Goal: Transaction & Acquisition: Purchase product/service

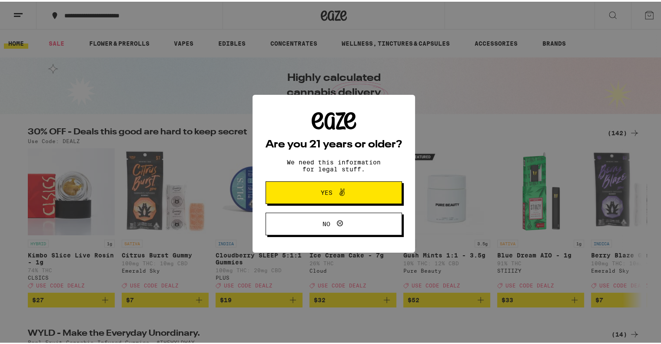
click at [358, 196] on span "Yes" at bounding box center [334, 190] width 66 height 11
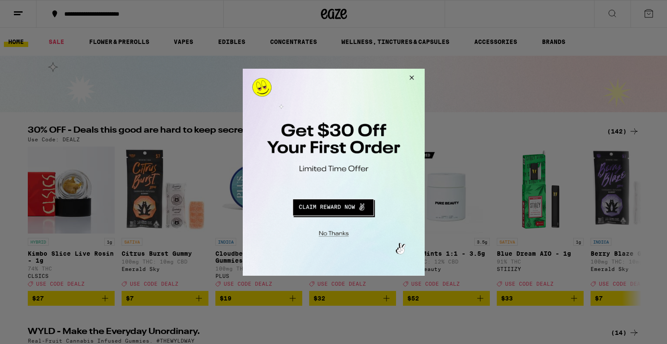
click at [347, 210] on button "Redirect to URL" at bounding box center [332, 205] width 151 height 21
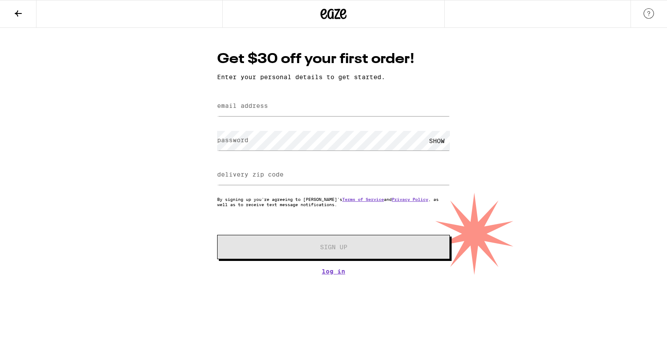
click at [305, 91] on div "Get $30 off your first order! Enter your personal details to get started. email…" at bounding box center [334, 162] width 250 height 225
click at [301, 104] on input "email address" at bounding box center [333, 106] width 233 height 20
type input "[EMAIL_ADDRESS][DOMAIN_NAME]"
click at [283, 174] on label "delivery zip code" at bounding box center [250, 174] width 66 height 7
click at [272, 173] on label "delivery zip code" at bounding box center [250, 174] width 66 height 7
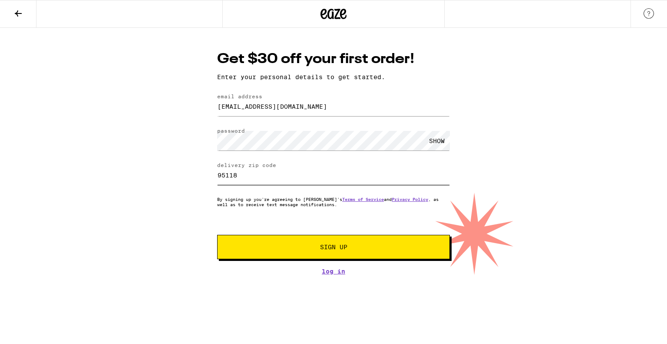
type input "95118"
click at [311, 252] on button "Sign Up" at bounding box center [333, 247] width 233 height 24
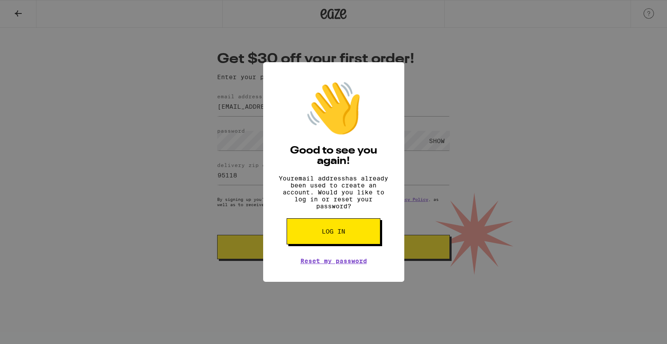
click at [323, 234] on span "Log in" at bounding box center [333, 231] width 23 height 6
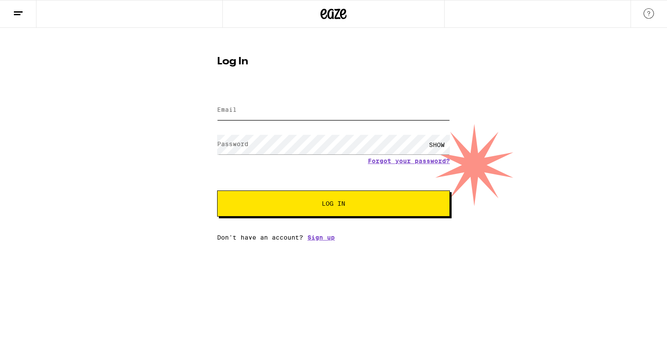
type input "[EMAIL_ADDRESS][DOMAIN_NAME]"
click at [330, 194] on button "Log In" at bounding box center [333, 203] width 233 height 26
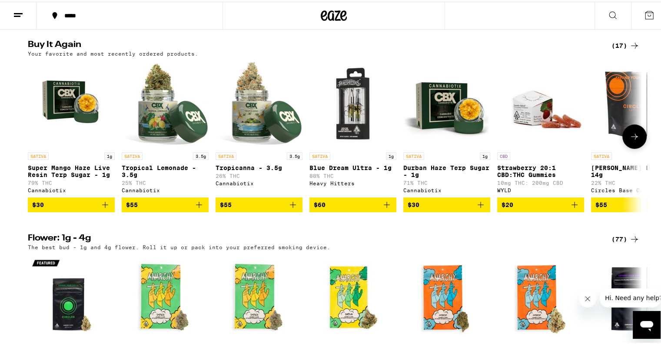
scroll to position [679, 0]
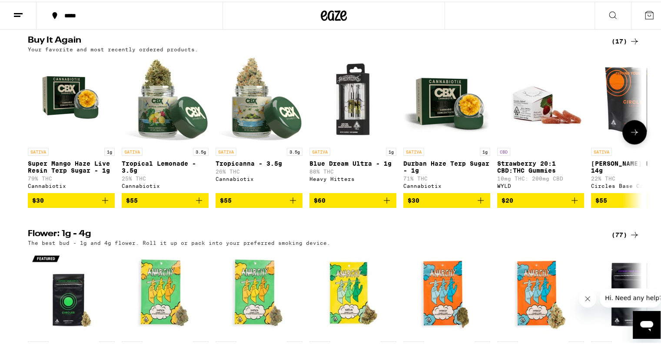
click at [476, 204] on icon "Add to bag" at bounding box center [480, 198] width 10 height 10
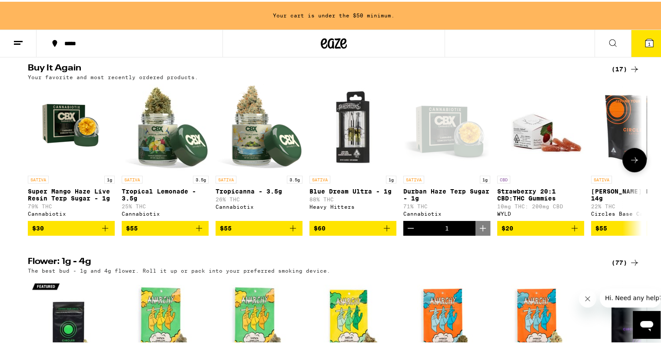
scroll to position [707, 0]
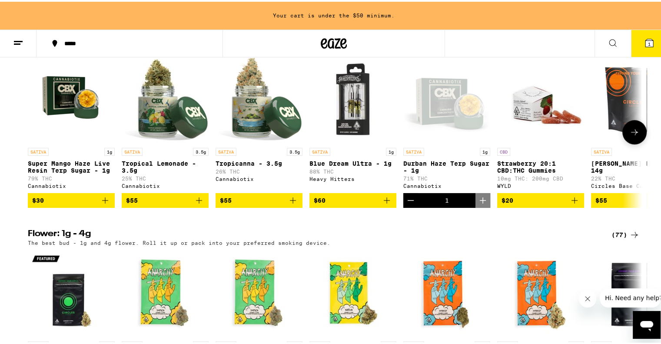
click at [101, 204] on icon "Add to bag" at bounding box center [105, 198] width 10 height 10
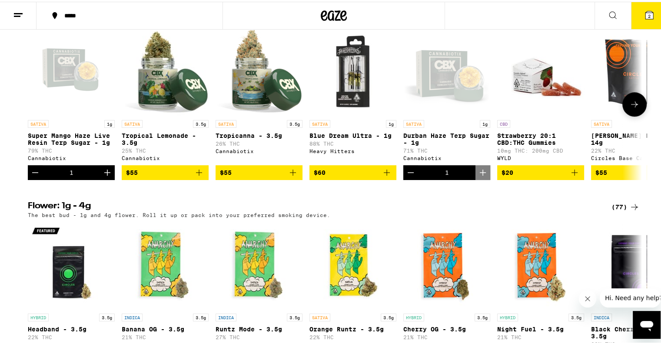
scroll to position [679, 0]
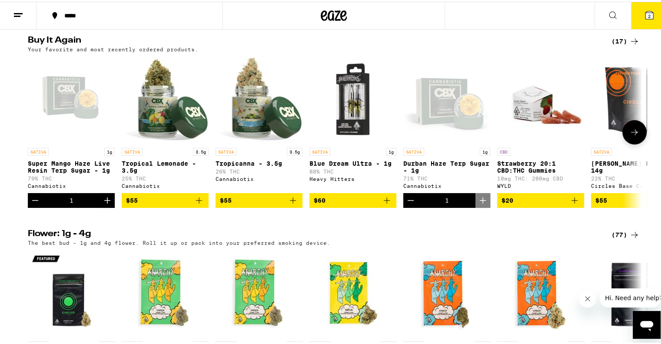
click at [199, 204] on icon "Add to bag" at bounding box center [199, 198] width 10 height 10
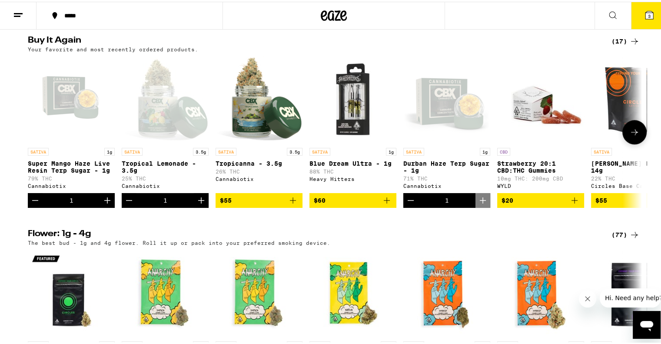
click at [631, 133] on icon at bounding box center [634, 130] width 7 height 6
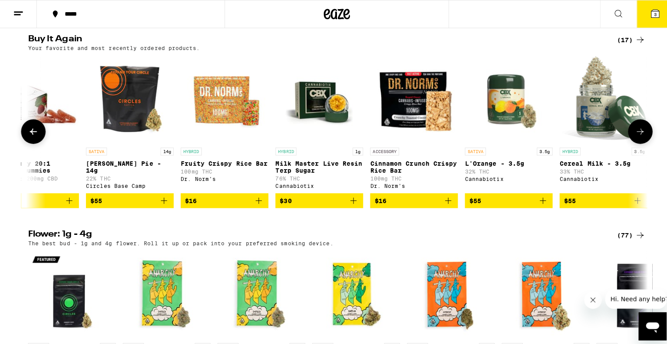
scroll to position [0, 517]
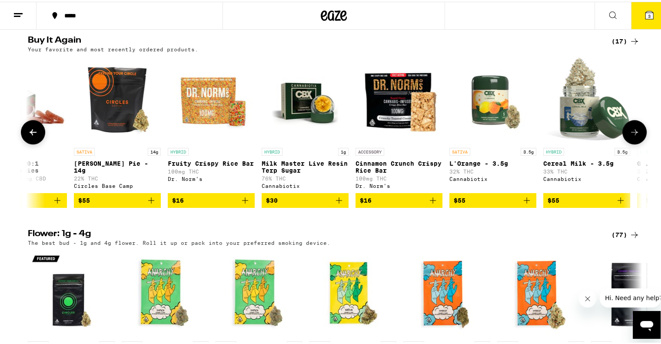
click at [334, 204] on icon "Add to bag" at bounding box center [339, 198] width 10 height 10
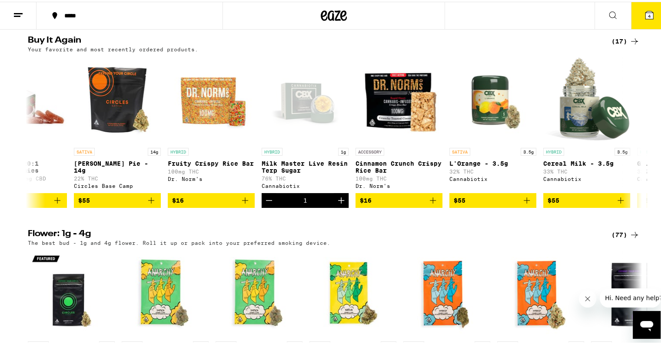
click at [635, 16] on button "4" at bounding box center [649, 13] width 36 height 27
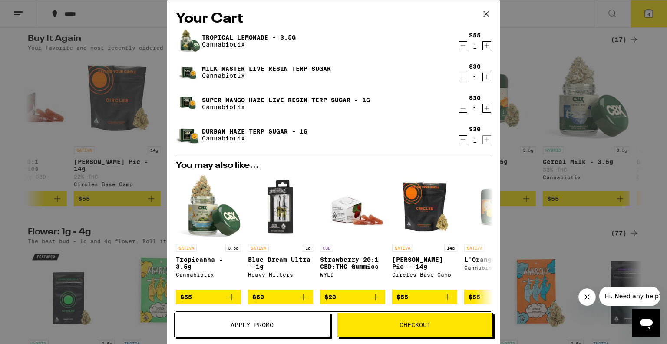
click at [406, 323] on span "Checkout" at bounding box center [415, 324] width 31 height 6
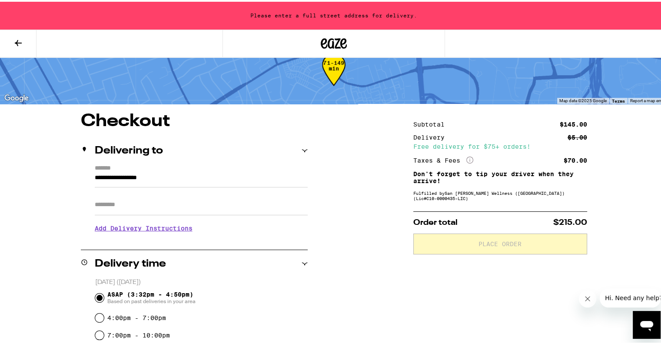
scroll to position [23, 0]
click at [95, 176] on input "**********" at bounding box center [201, 177] width 213 height 15
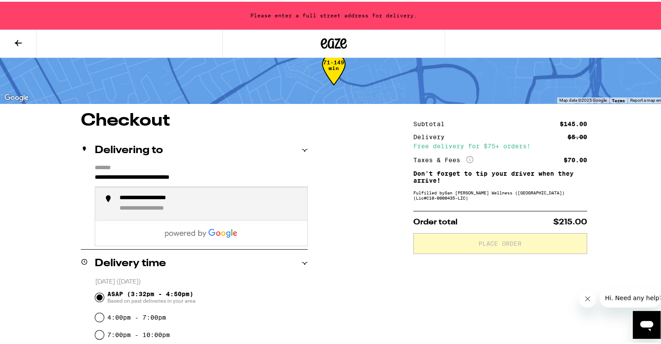
click at [126, 206] on div "**********" at bounding box center [158, 207] width 79 height 8
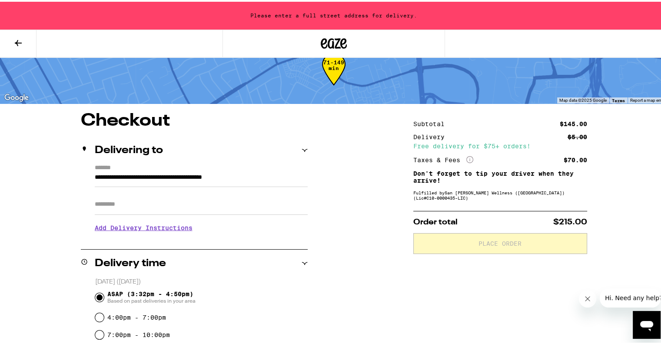
type input "**********"
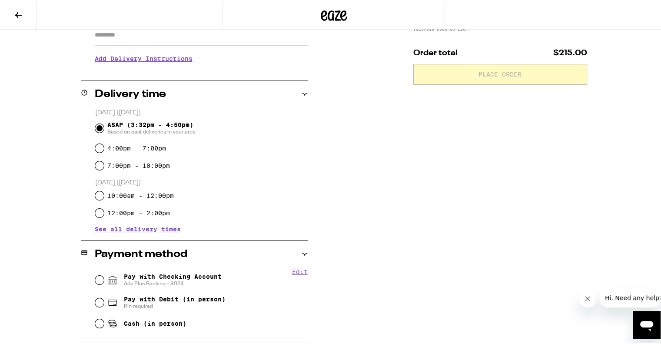
scroll to position [220, 0]
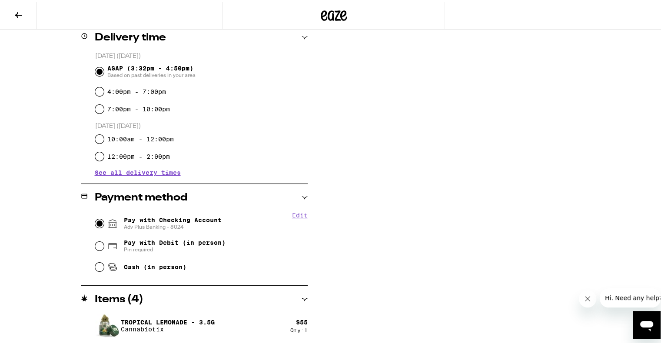
click at [97, 219] on input "Pay with Checking Account Adv Plus Banking - 8024" at bounding box center [99, 221] width 9 height 9
radio input "true"
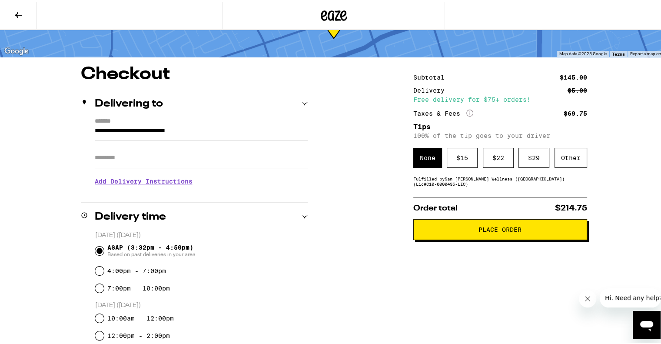
scroll to position [35, 0]
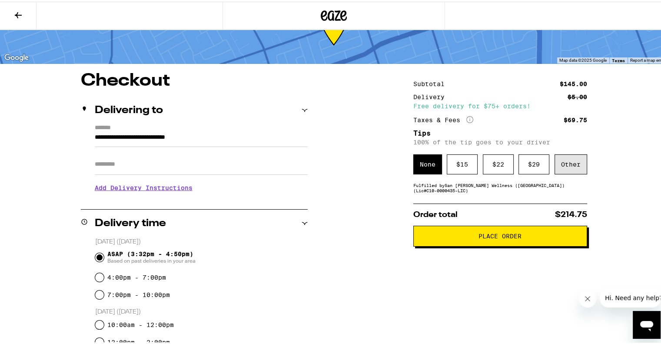
click at [566, 164] on div "Other" at bounding box center [570, 162] width 33 height 20
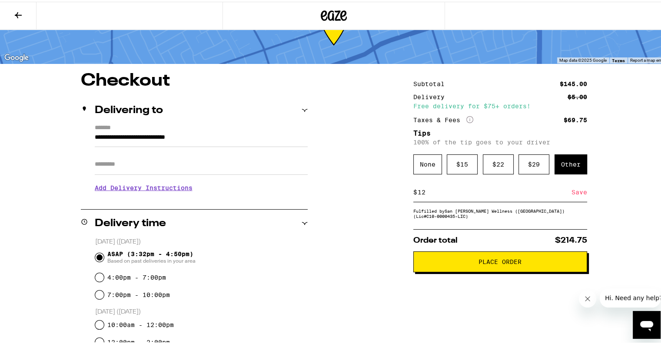
type input "12"
click at [572, 190] on div "Save" at bounding box center [579, 190] width 16 height 19
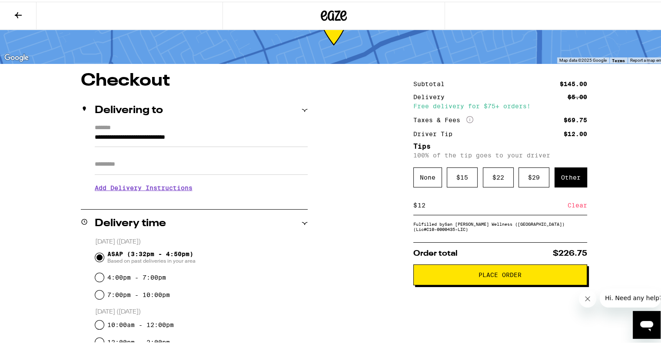
click at [468, 280] on button "Place Order" at bounding box center [500, 272] width 174 height 21
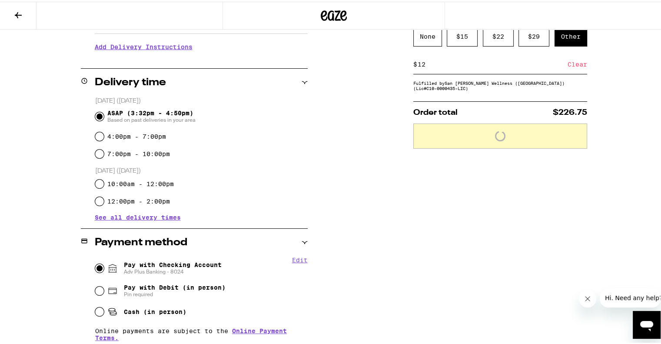
scroll to position [176, 0]
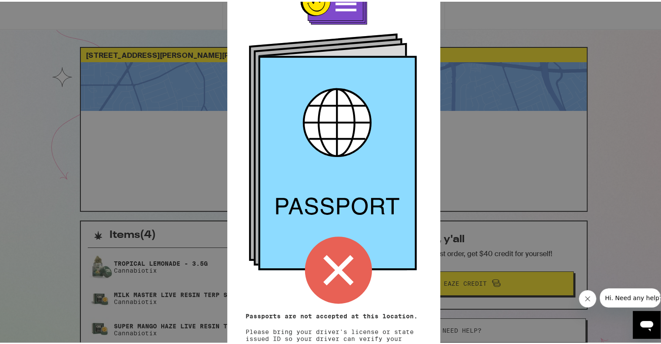
scroll to position [69, 0]
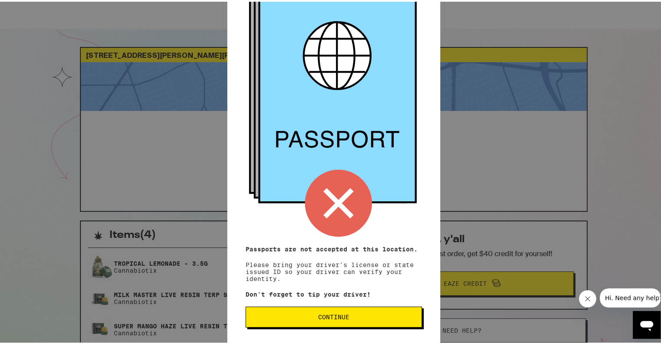
click at [354, 320] on button "Continue" at bounding box center [333, 315] width 176 height 21
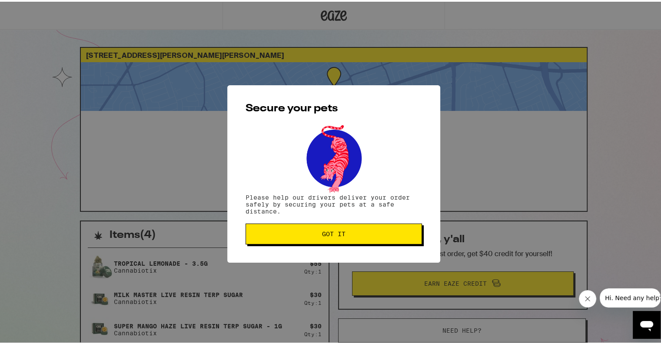
click at [353, 227] on button "Got it" at bounding box center [333, 232] width 176 height 21
